Goal: Register for event/course

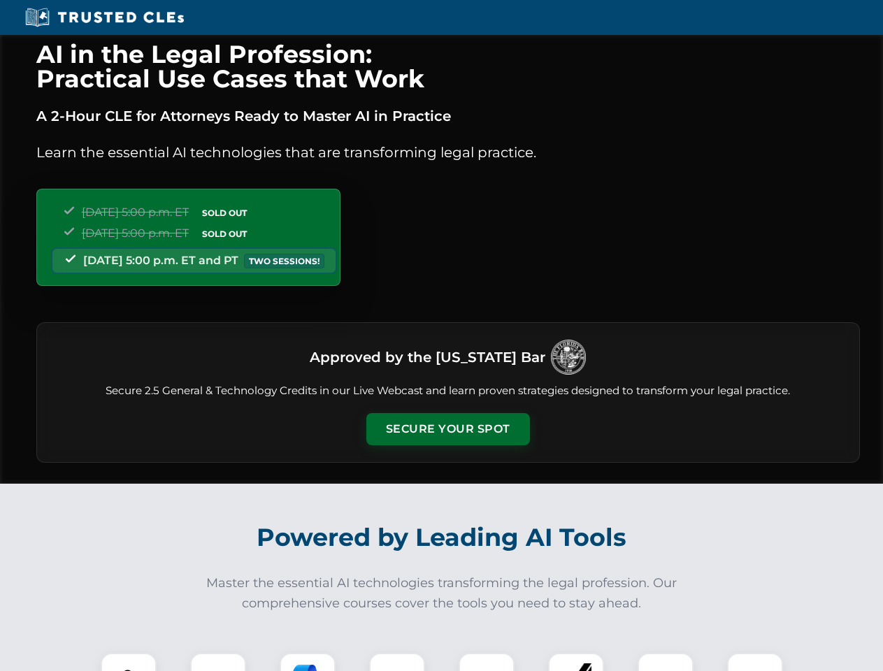
click at [448, 429] on button "Secure Your Spot" at bounding box center [448, 429] width 164 height 32
click at [129, 662] on img at bounding box center [128, 681] width 41 height 41
click at [218, 662] on div at bounding box center [218, 681] width 56 height 56
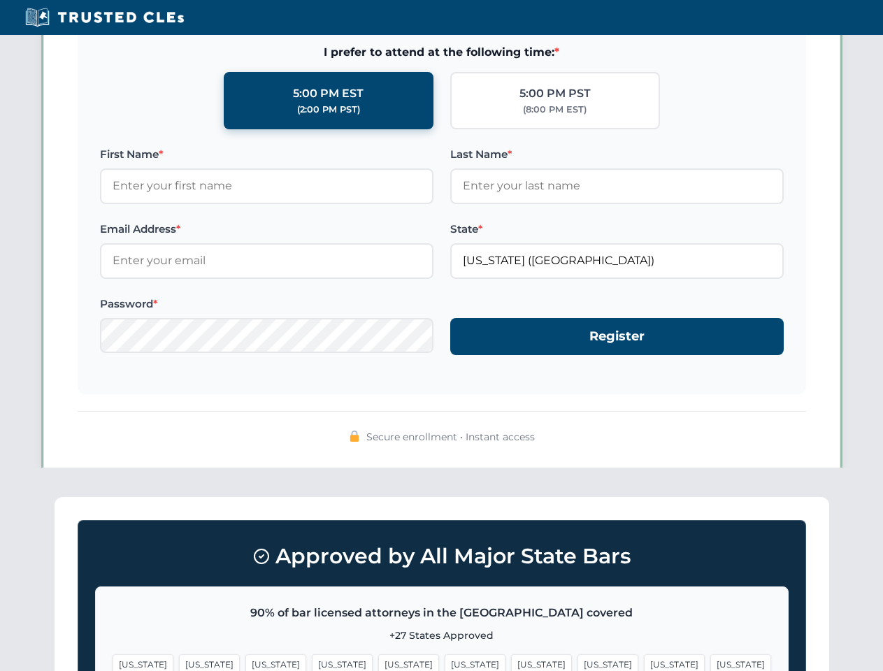
click at [644, 662] on span "[US_STATE]" at bounding box center [674, 665] width 61 height 20
